Goal: Obtain resource: Download file/media

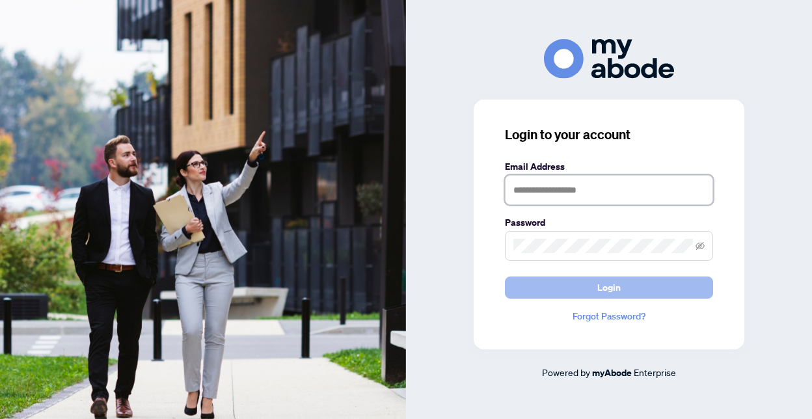
type input "**********"
click at [601, 286] on span "Login" at bounding box center [608, 287] width 23 height 21
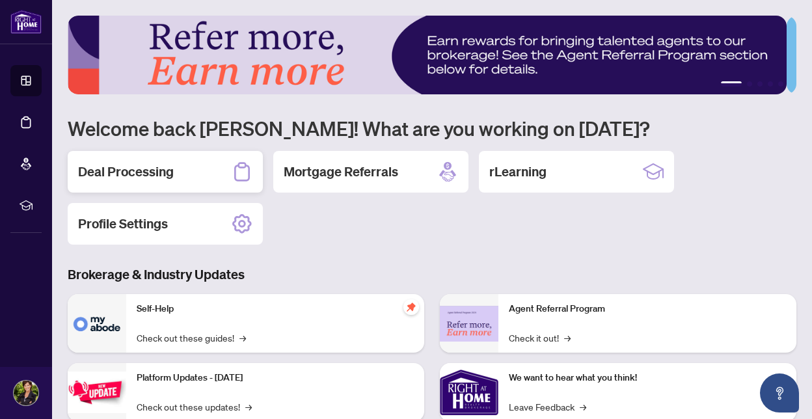
click at [146, 171] on h2 "Deal Processing" at bounding box center [126, 172] width 96 height 18
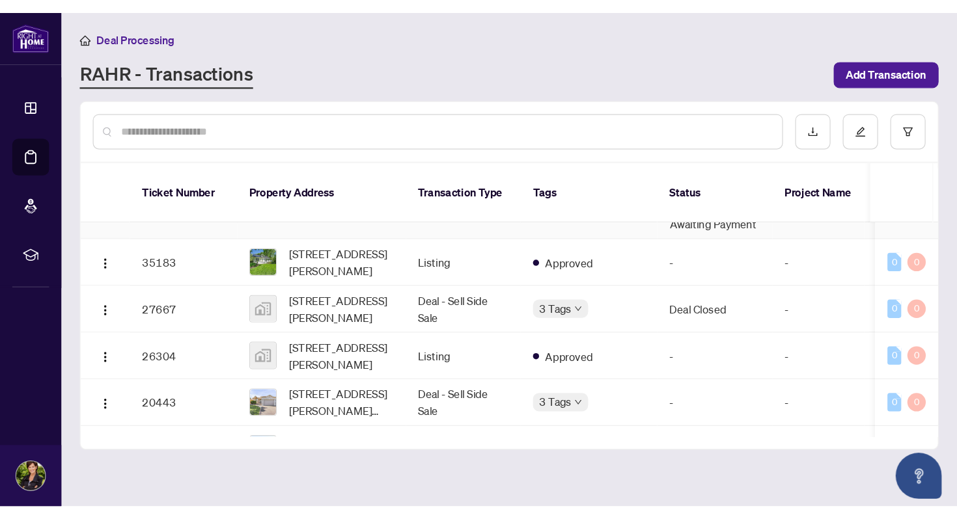
scroll to position [301, 0]
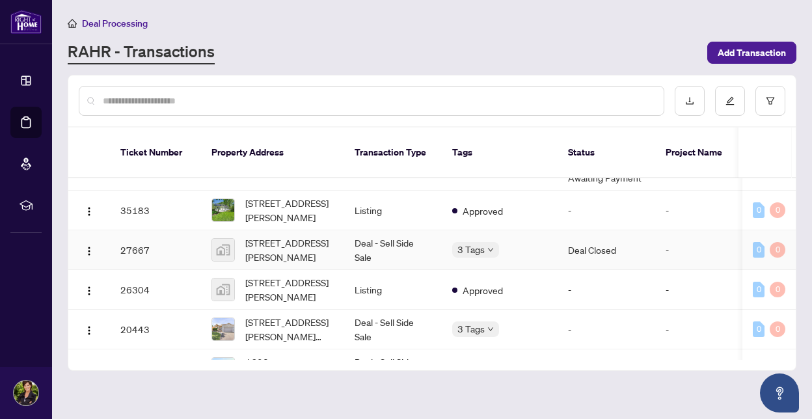
click at [141, 238] on td "27667" at bounding box center [155, 250] width 91 height 40
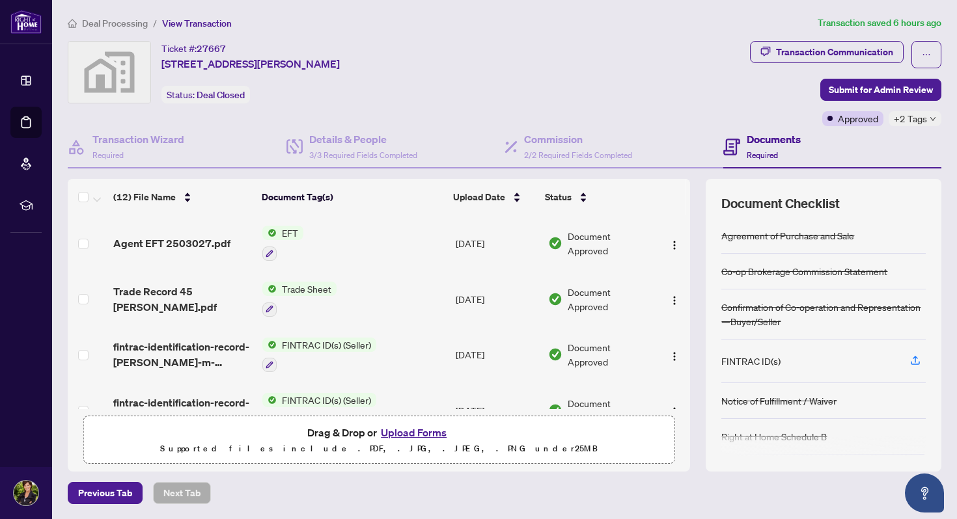
click at [286, 230] on span "EFT" at bounding box center [290, 233] width 27 height 14
click at [154, 238] on span "Agent EFT 2503027.pdf" at bounding box center [171, 244] width 117 height 16
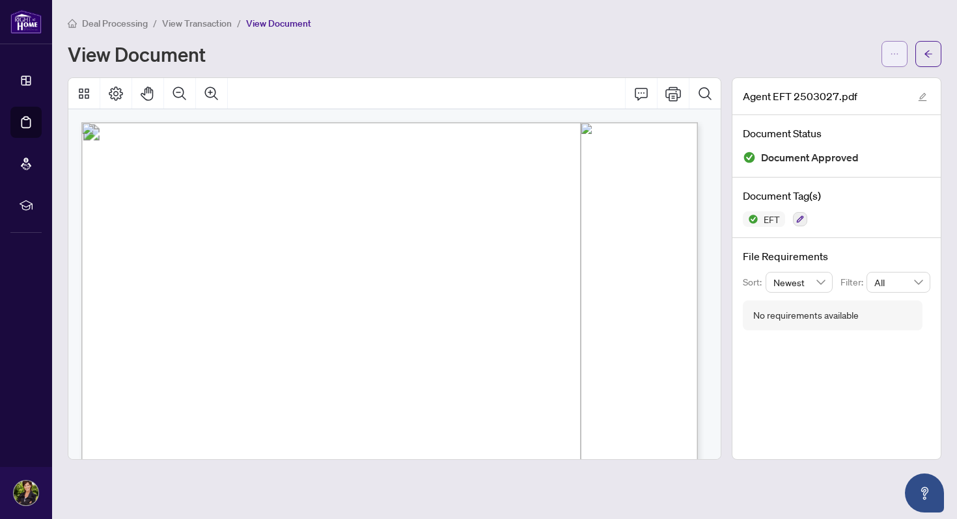
click at [812, 55] on icon "ellipsis" at bounding box center [894, 53] width 9 height 9
click at [812, 81] on span "Download" at bounding box center [847, 82] width 99 height 14
click at [812, 46] on span "button" at bounding box center [927, 54] width 9 height 21
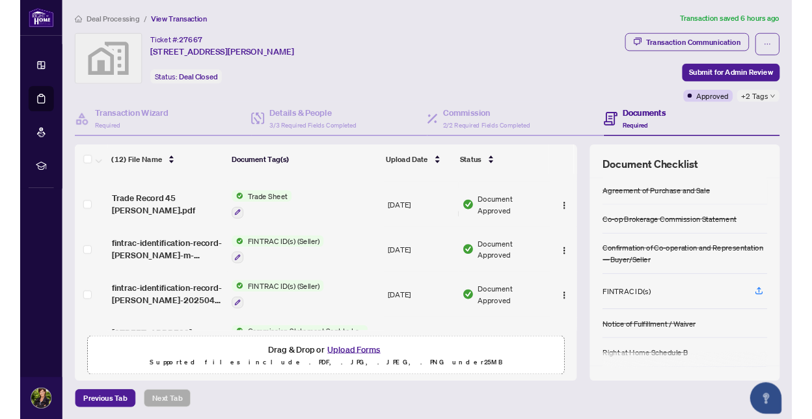
scroll to position [42, 0]
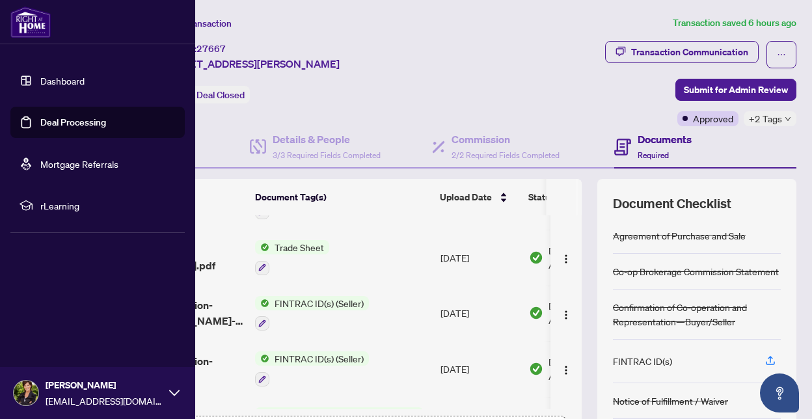
click at [173, 390] on icon at bounding box center [174, 393] width 10 height 10
click at [52, 313] on span "Logout" at bounding box center [52, 315] width 29 height 21
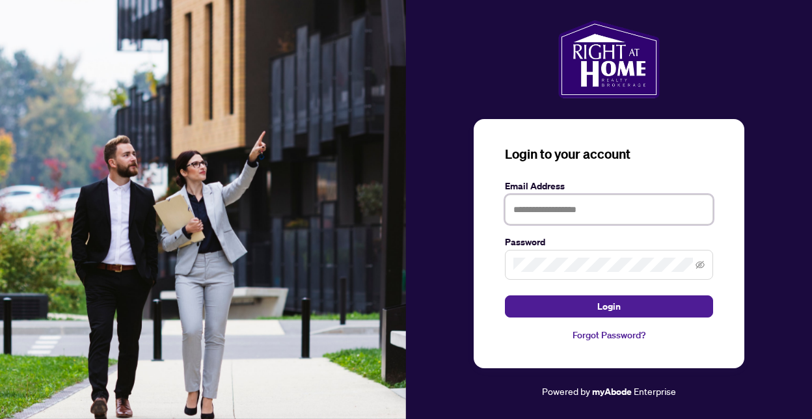
type input "**********"
